Goal: Task Accomplishment & Management: Use online tool/utility

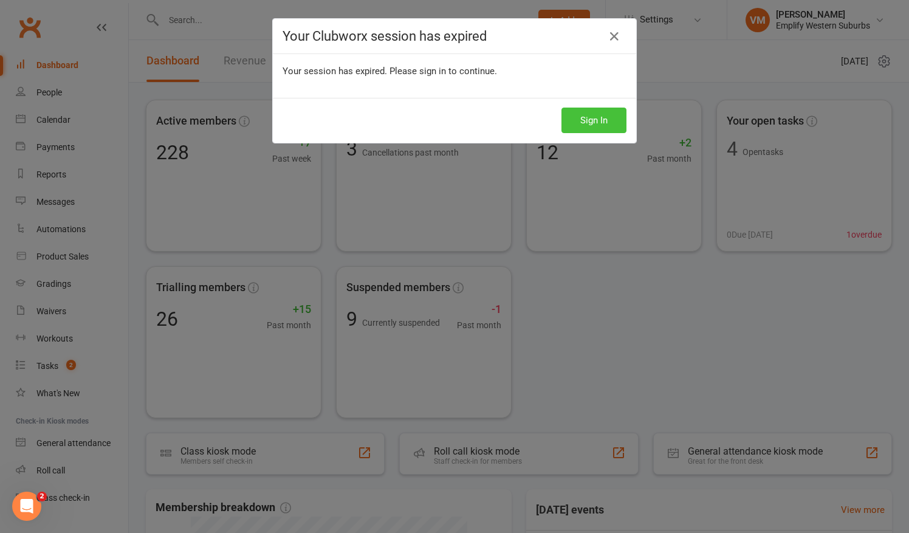
click at [575, 119] on button "Sign In" at bounding box center [594, 121] width 65 height 26
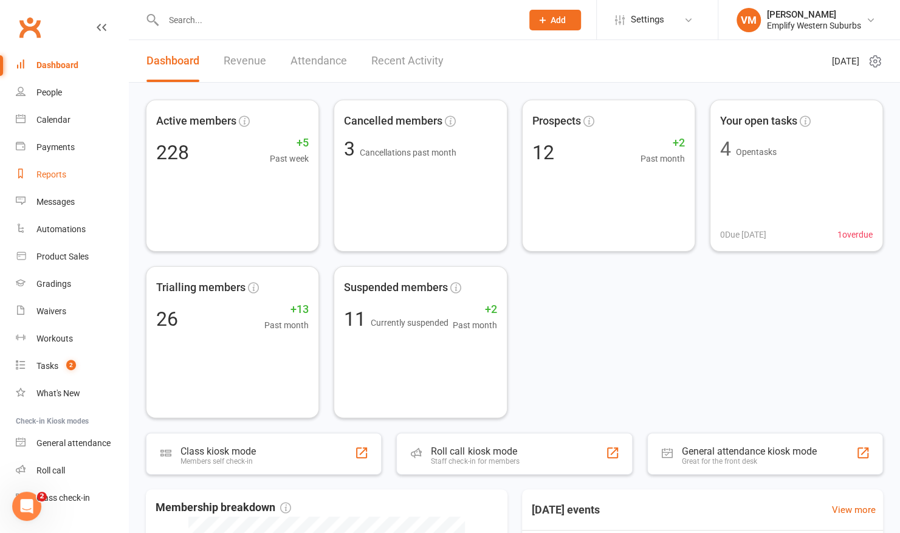
click at [58, 169] on link "Reports" at bounding box center [72, 174] width 112 height 27
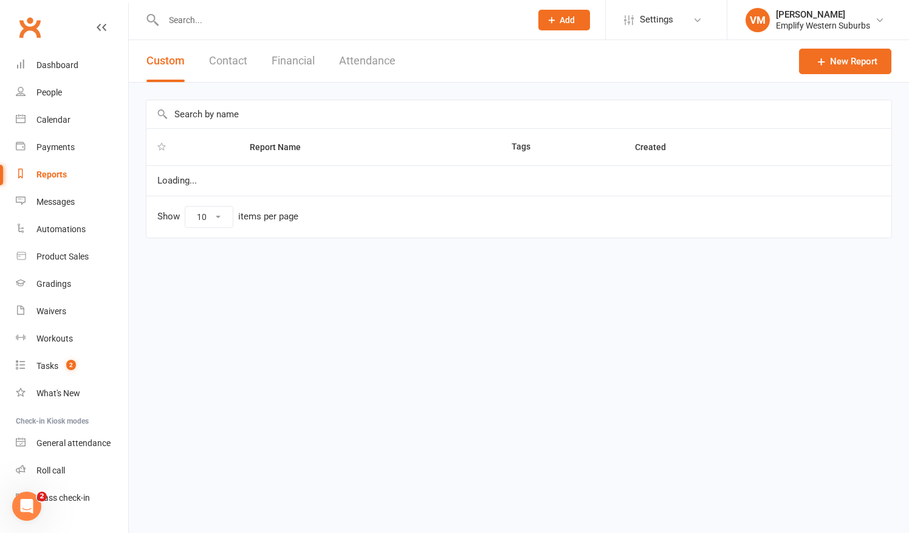
select select "50"
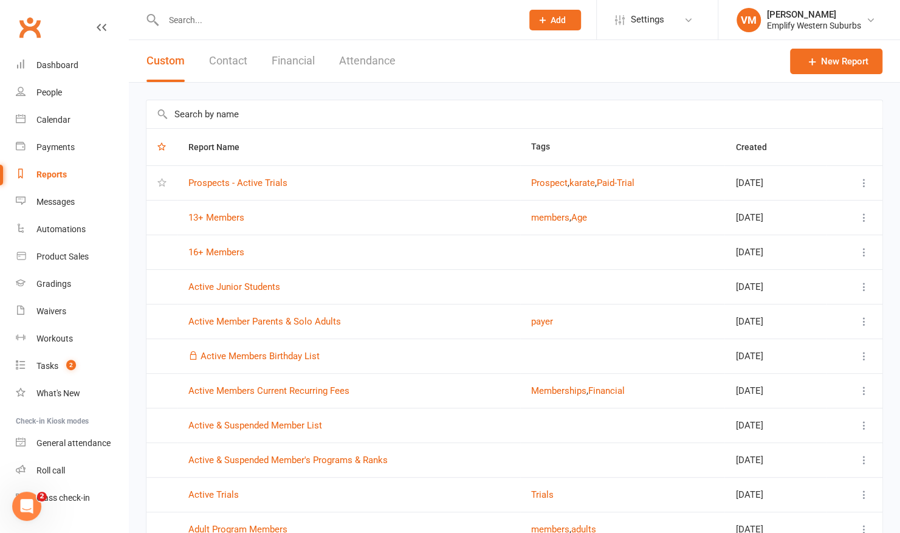
click at [377, 61] on button "Attendance" at bounding box center [367, 61] width 57 height 42
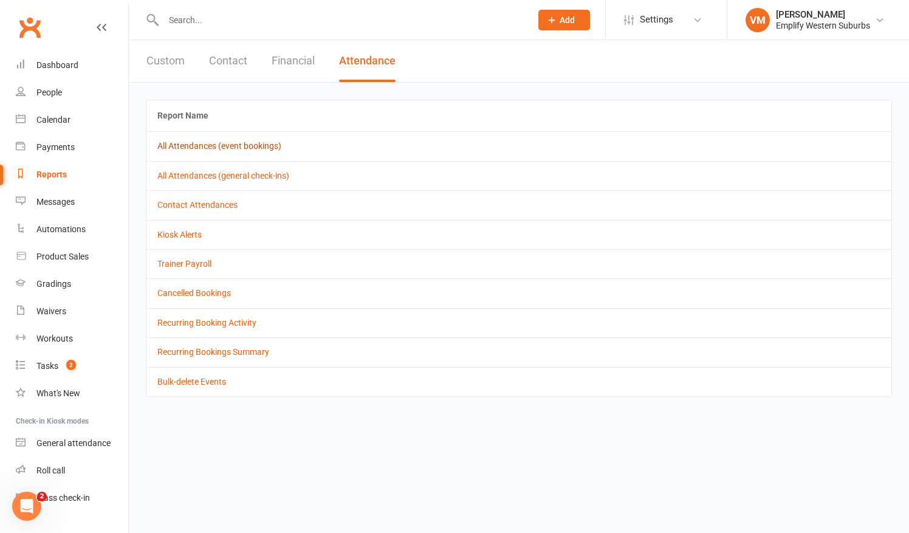
click at [239, 146] on link "All Attendances (event bookings)" at bounding box center [219, 146] width 124 height 10
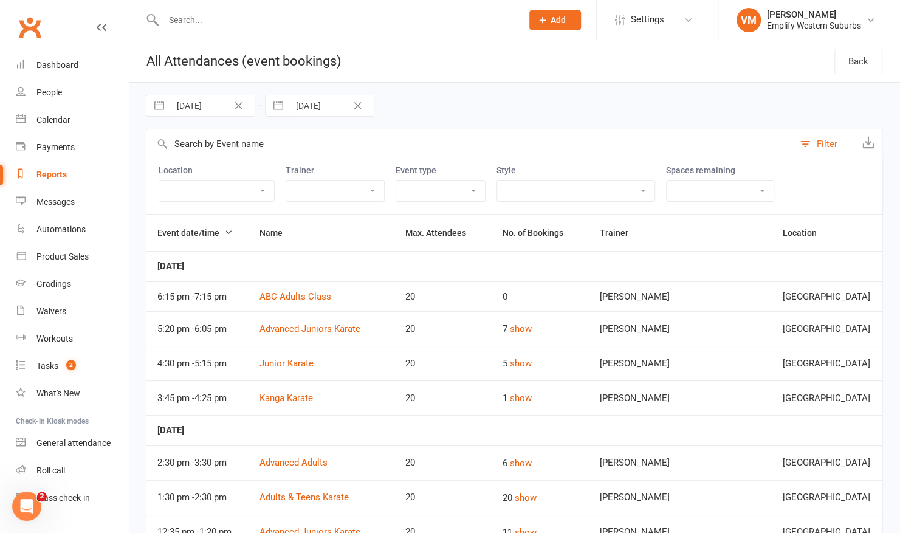
click at [188, 108] on input "[DATE]" at bounding box center [212, 105] width 84 height 21
select select "7"
select select "2025"
select select "8"
select select "2025"
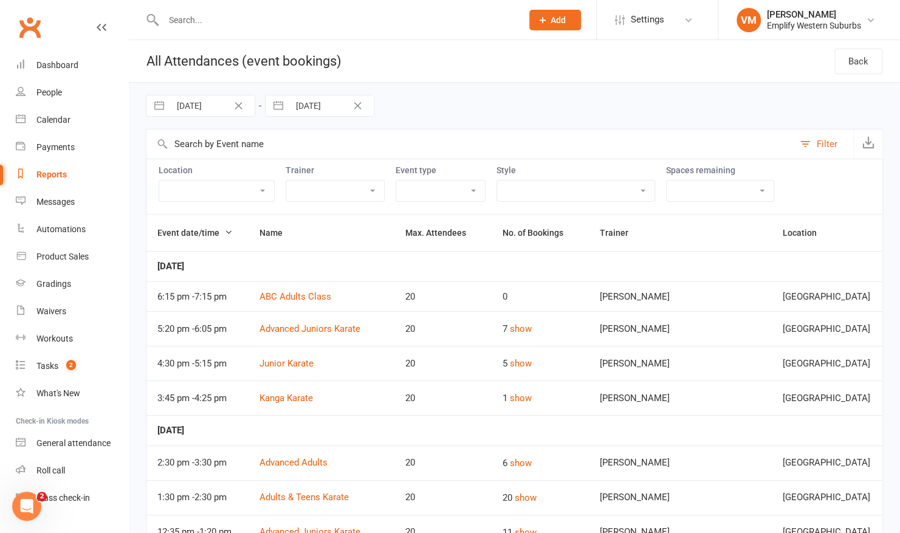
select select "9"
select select "2025"
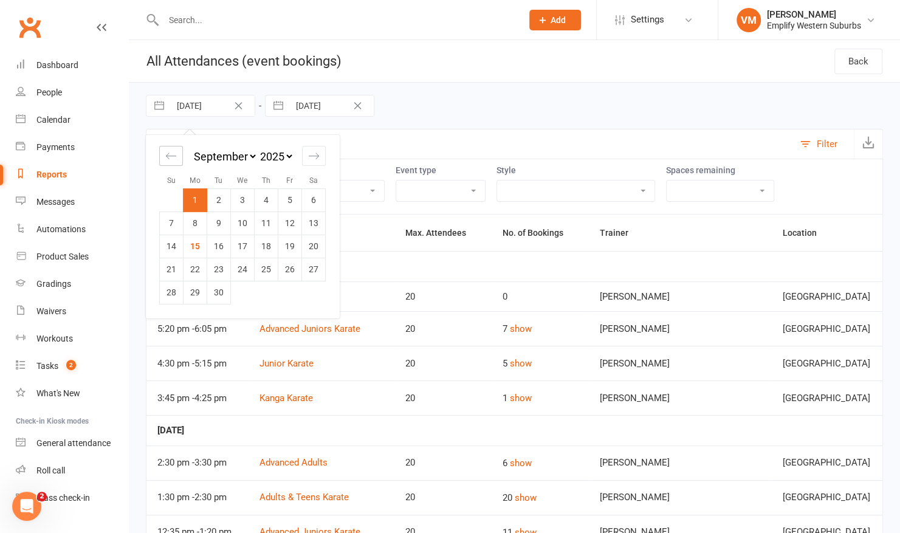
click at [175, 160] on icon "Move backward to switch to the previous month." at bounding box center [171, 156] width 12 height 12
select select "6"
select select "2025"
click at [313, 163] on div "Move forward to switch to the next month." at bounding box center [314, 156] width 24 height 20
select select "9"
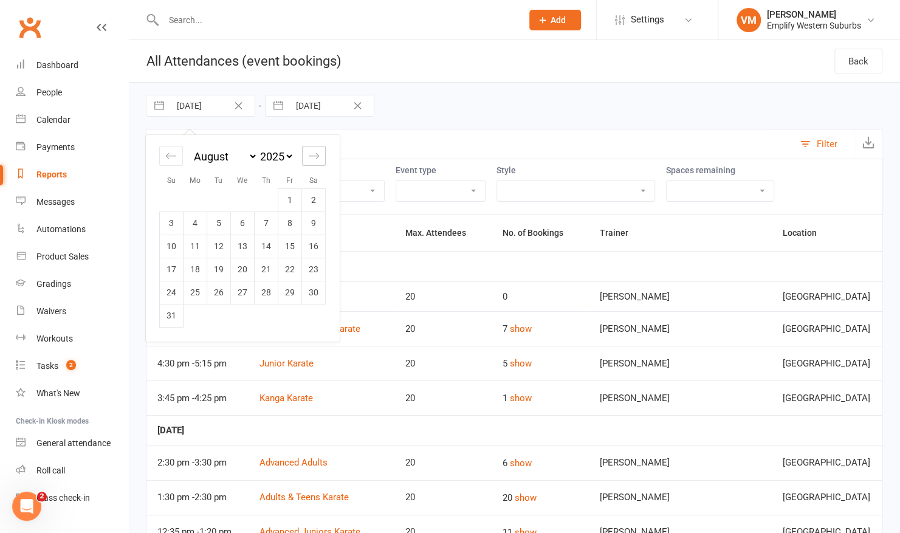
select select "2025"
click at [290, 220] on td "12" at bounding box center [290, 222] width 24 height 23
type input "[DATE]"
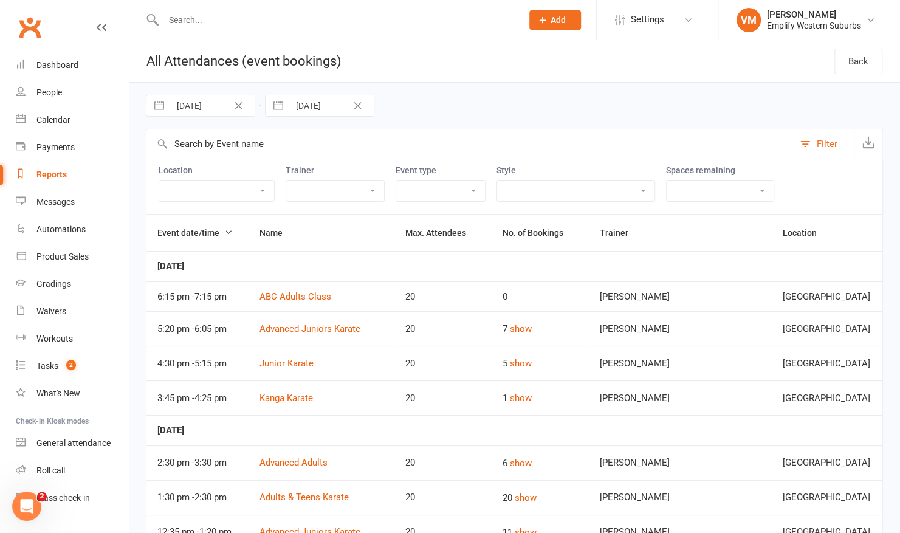
click at [312, 105] on input "[DATE]" at bounding box center [331, 105] width 84 height 21
select select "7"
select select "2025"
select select "8"
select select "2025"
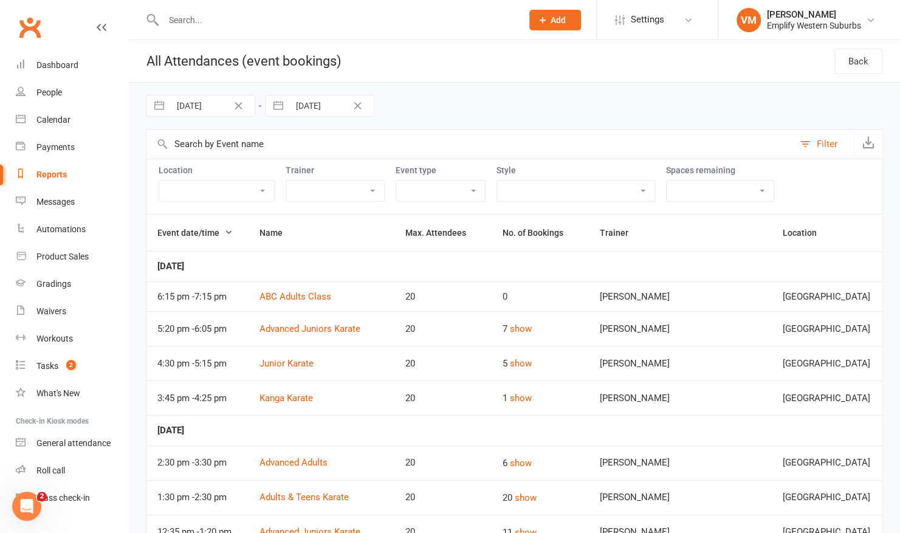
select select "9"
select select "2025"
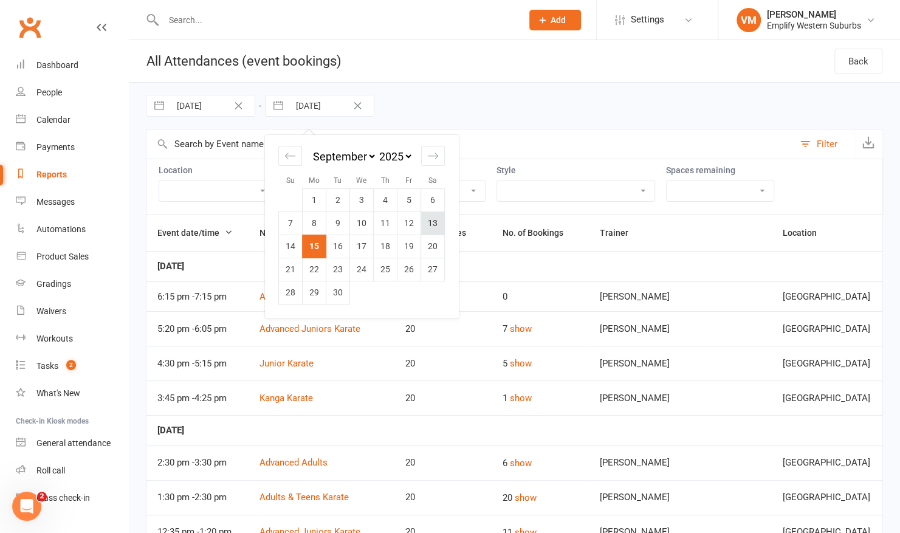
click at [434, 211] on td "13" at bounding box center [433, 222] width 24 height 23
type input "[DATE]"
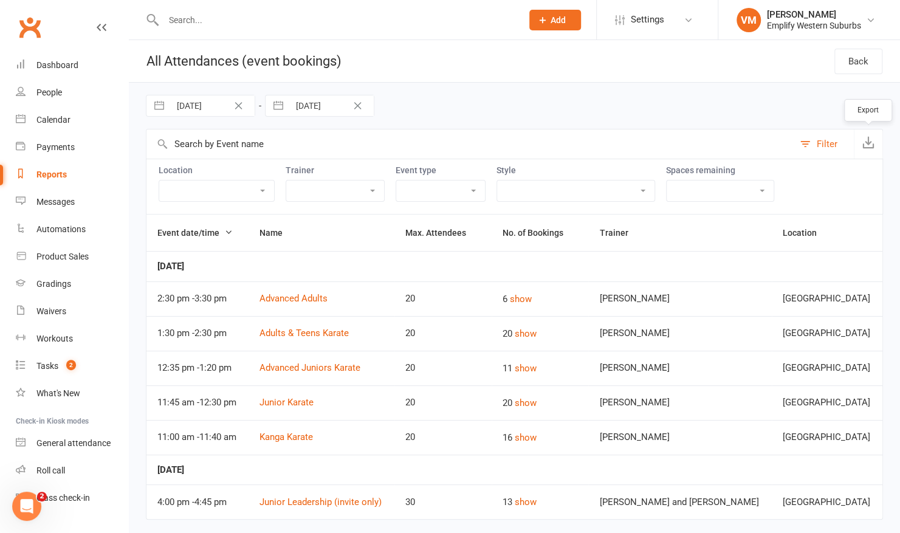
click at [865, 146] on icon "button" at bounding box center [868, 142] width 12 height 12
click at [62, 67] on div "Dashboard" at bounding box center [57, 65] width 42 height 10
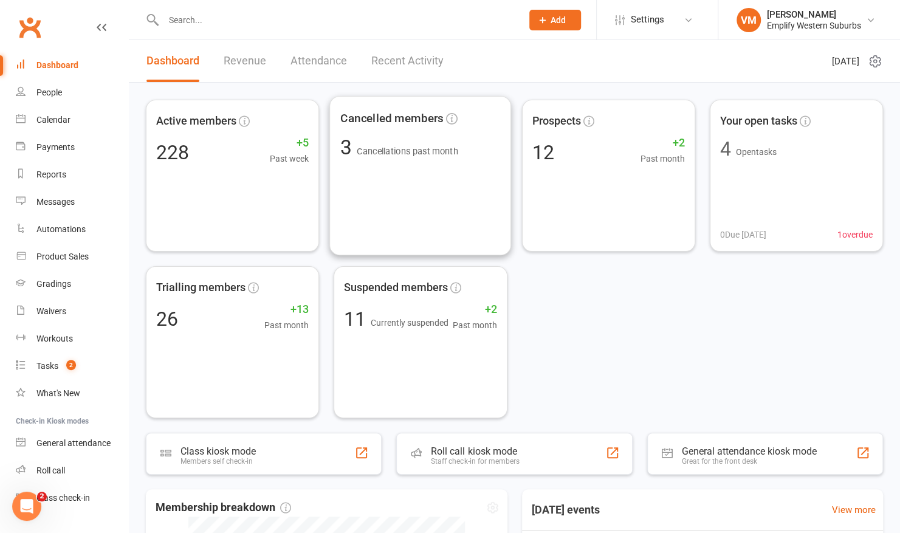
scroll to position [368, 0]
